Goal: Communication & Community: Answer question/provide support

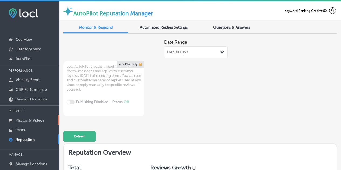
scroll to position [162, 0]
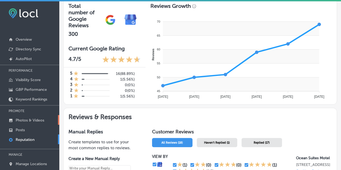
click at [29, 120] on p "Photos & Videos" at bounding box center [30, 120] width 29 height 5
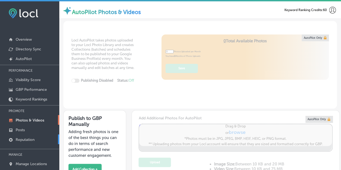
type input "5"
click at [25, 140] on p "Reputation" at bounding box center [25, 139] width 19 height 5
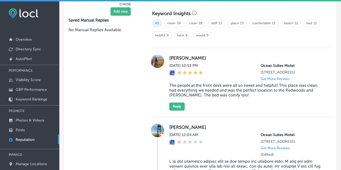
scroll to position [323, 0]
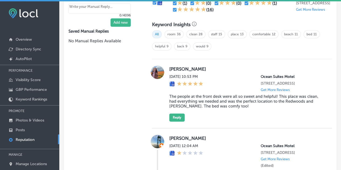
drag, startPoint x: 250, startPoint y: 107, endPoint x: 166, endPoint y: 98, distance: 83.7
click at [166, 98] on div "[PERSON_NAME] [DATE] 10:53 PM [GEOGRAPHIC_DATA] [STREET_ADDRESS] Get More Revie…" at bounding box center [242, 93] width 180 height 56
copy blockquote "The people at the front desk were all so sweet and helpful! This place was clea…"
click at [177, 119] on button "Reply" at bounding box center [176, 117] width 15 height 8
type textarea "x"
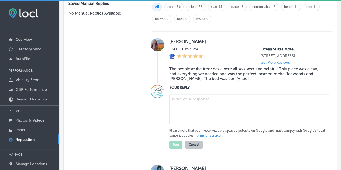
scroll to position [377, 0]
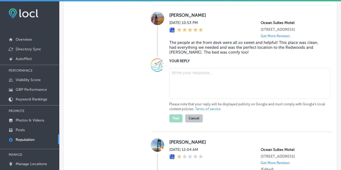
click at [184, 74] on textarea at bounding box center [249, 83] width 161 height 31
paste textarea "[PERSON_NAME], thanks so much for the kind words. We’re glad our team could hel…"
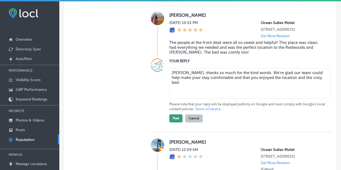
type textarea "[PERSON_NAME], thanks so much for the kind words. We’re glad our team could hel…"
click at [174, 121] on button "Post" at bounding box center [175, 118] width 13 height 8
type textarea "x"
